Goal: Transaction & Acquisition: Purchase product/service

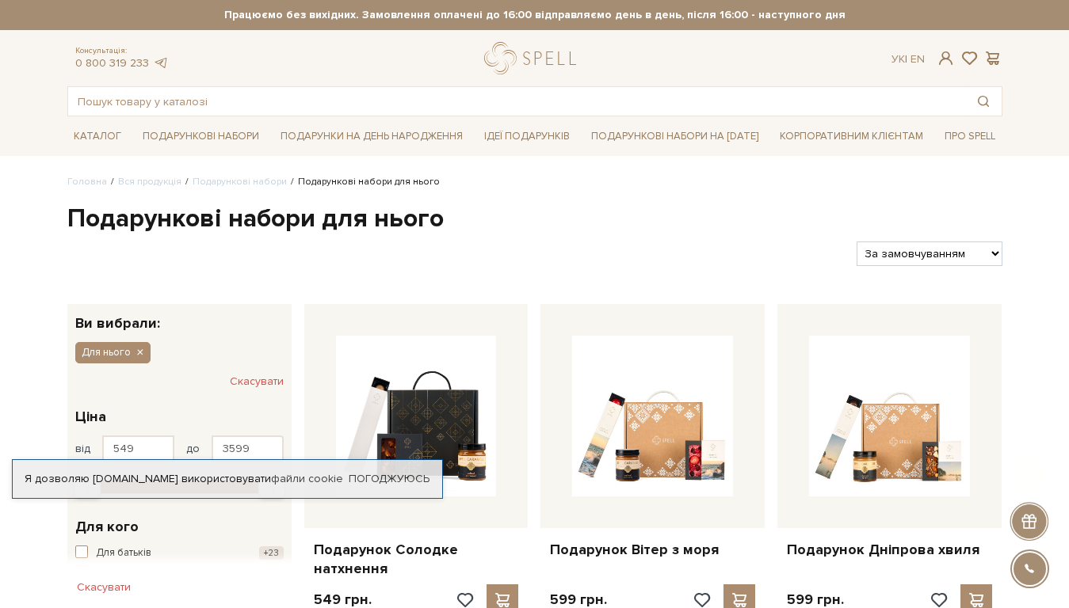
scroll to position [665, 0]
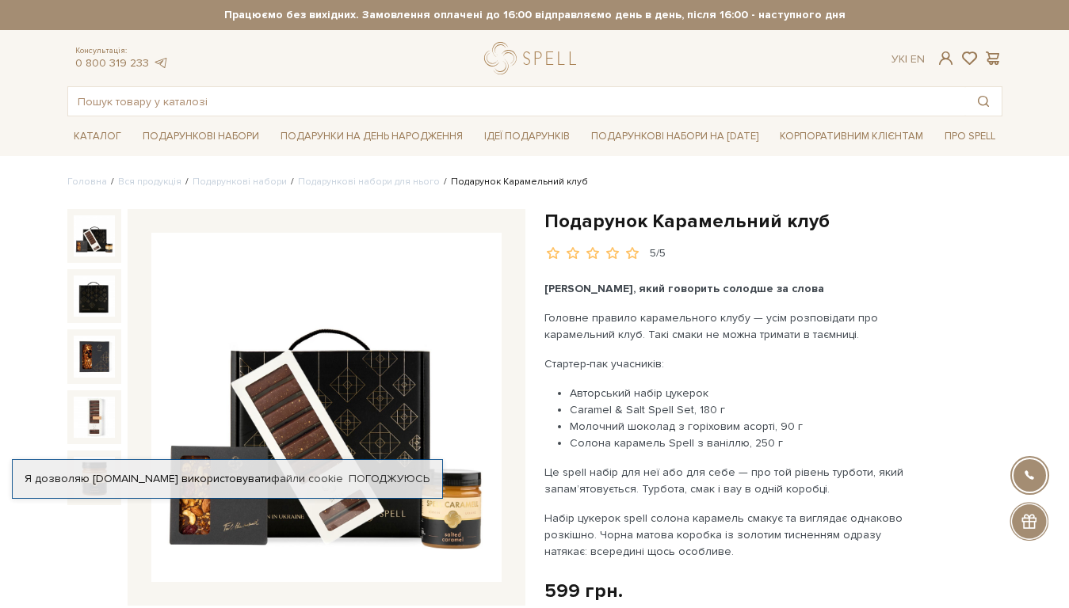
scroll to position [1604, 0]
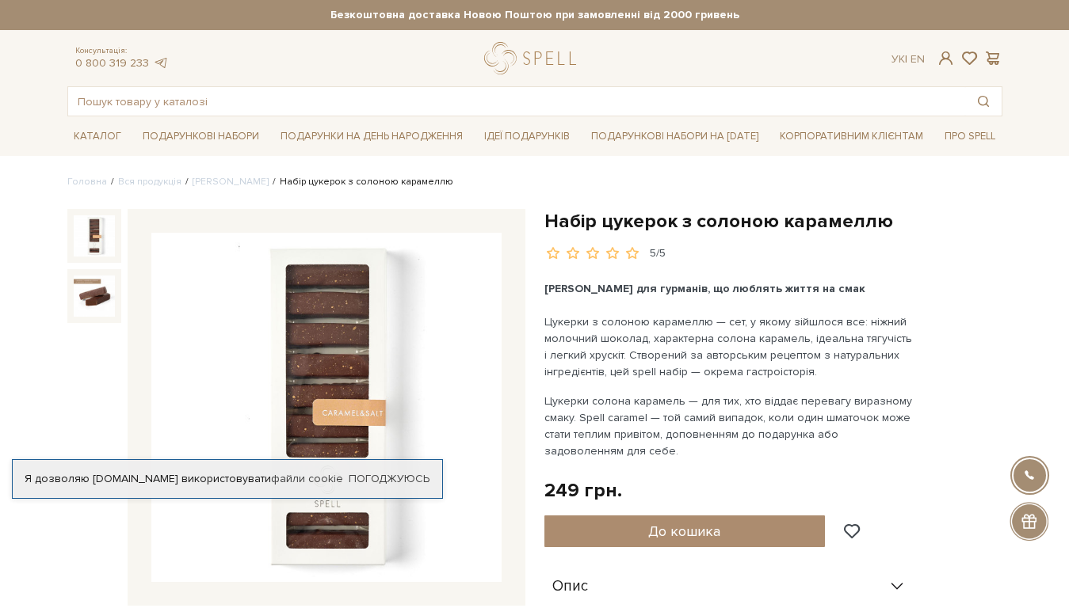
scroll to position [2016, 0]
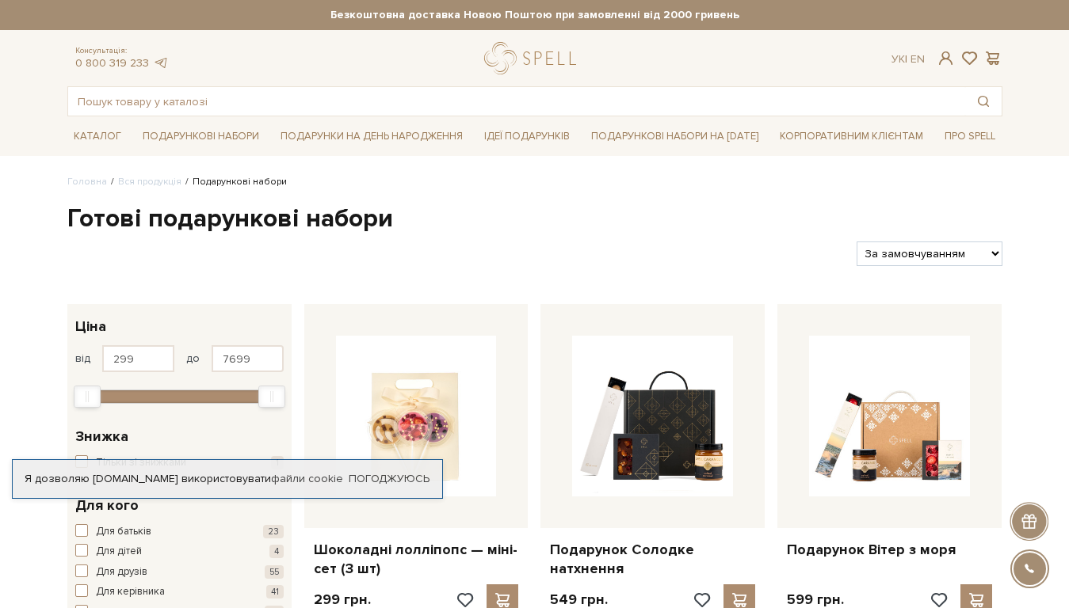
scroll to position [1317, 0]
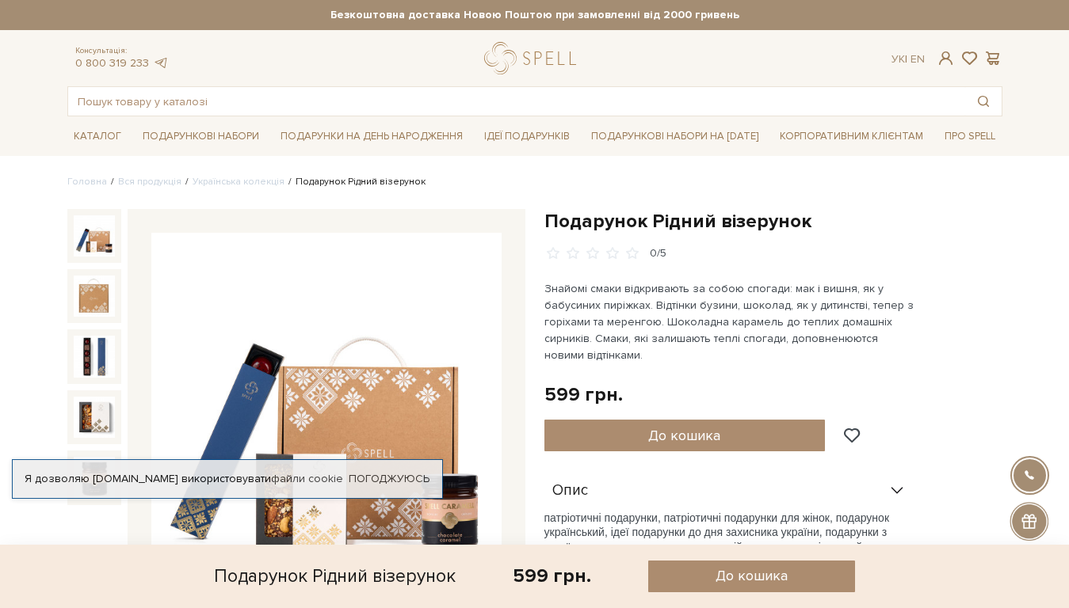
scroll to position [1177, 0]
